Goal: Navigation & Orientation: Go to known website

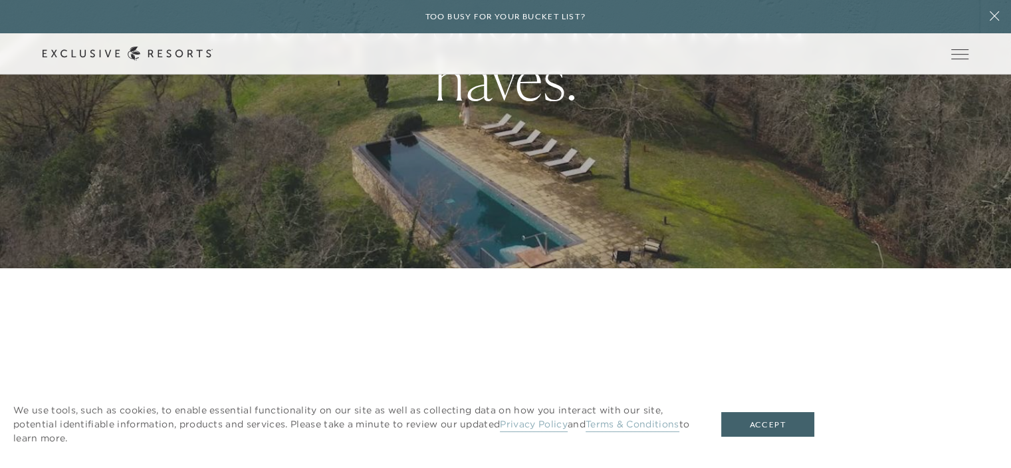
scroll to position [333, 0]
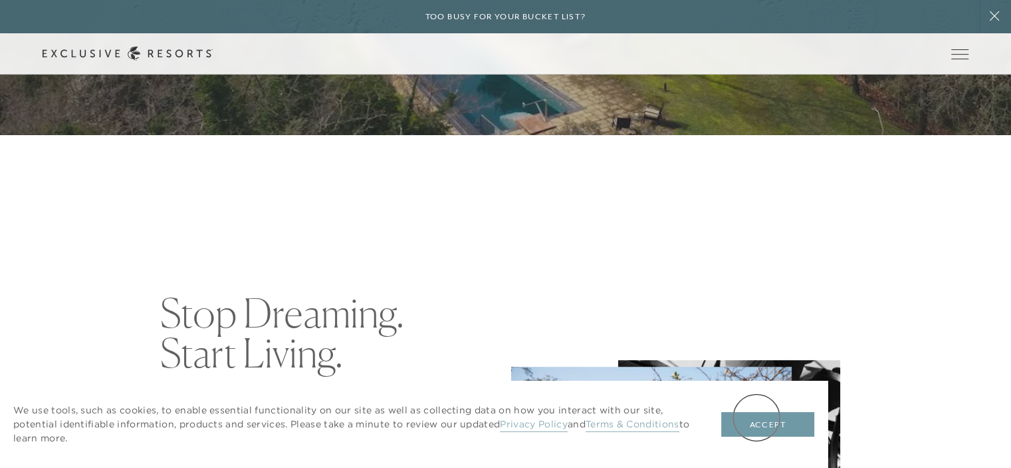
click at [758, 416] on button "Accept" at bounding box center [768, 424] width 93 height 25
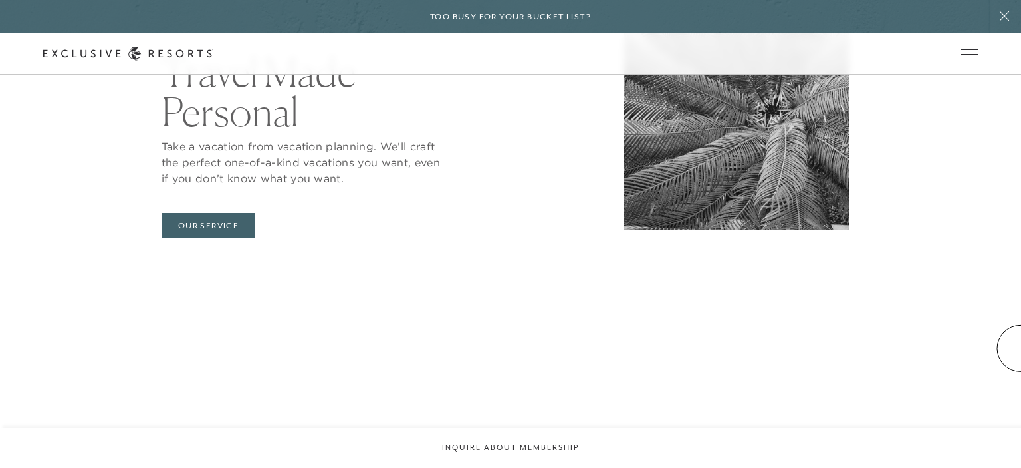
scroll to position [0, 0]
